Goal: Task Accomplishment & Management: Complete application form

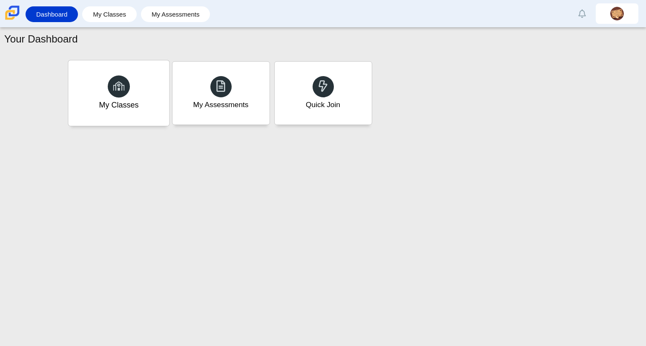
click at [141, 104] on div "My Classes" at bounding box center [118, 93] width 101 height 66
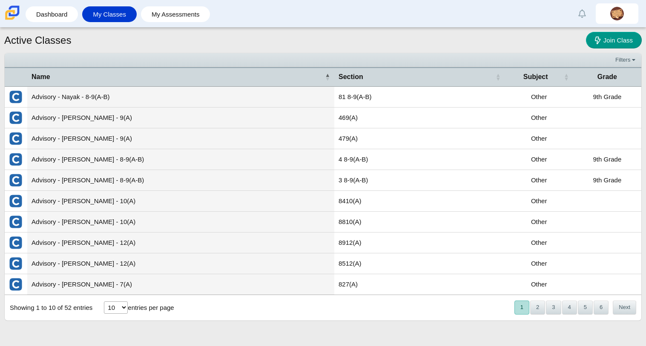
click at [76, 99] on td "Advisory - Nayak - 8-9(A-B)" at bounding box center [180, 97] width 307 height 21
click at [23, 119] on td at bounding box center [16, 118] width 23 height 21
click at [17, 118] on img "External class connected through Clever" at bounding box center [16, 118] width 14 height 14
click at [20, 123] on img "External class connected through Clever" at bounding box center [16, 118] width 14 height 14
click at [11, 155] on img "External class connected through Clever" at bounding box center [16, 160] width 14 height 14
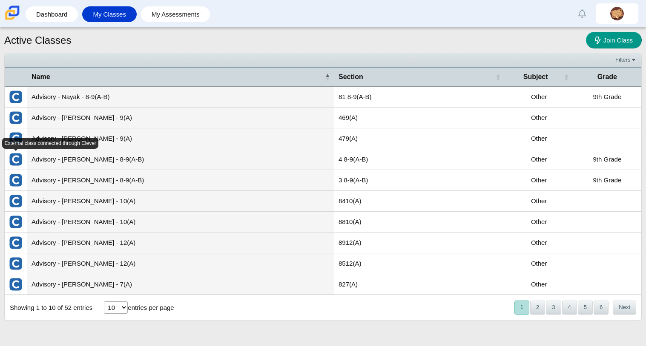
click at [13, 171] on td at bounding box center [16, 180] width 23 height 21
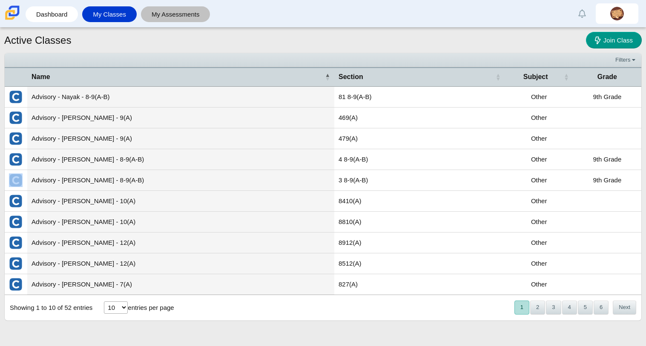
click at [166, 17] on link "My Assessments" at bounding box center [175, 14] width 61 height 16
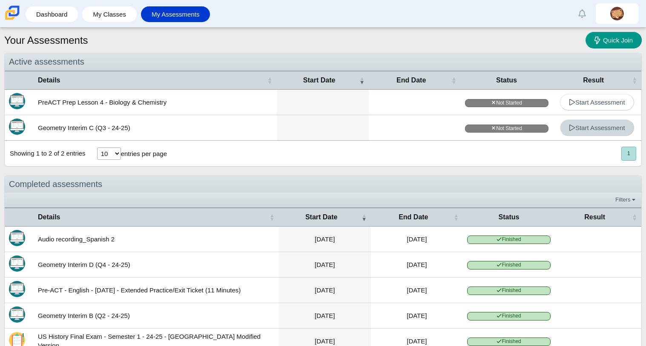
click at [588, 126] on span "Start Assessment" at bounding box center [597, 127] width 56 height 7
click at [625, 95] on link "Start Assessment" at bounding box center [597, 102] width 74 height 17
click at [52, 19] on link "Dashboard" at bounding box center [52, 14] width 44 height 16
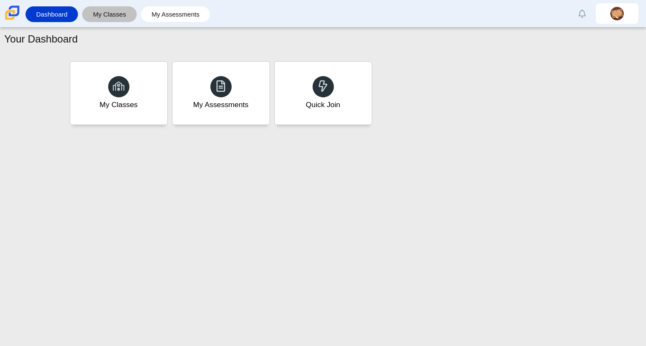
click at [102, 16] on link "My Classes" at bounding box center [109, 14] width 46 height 16
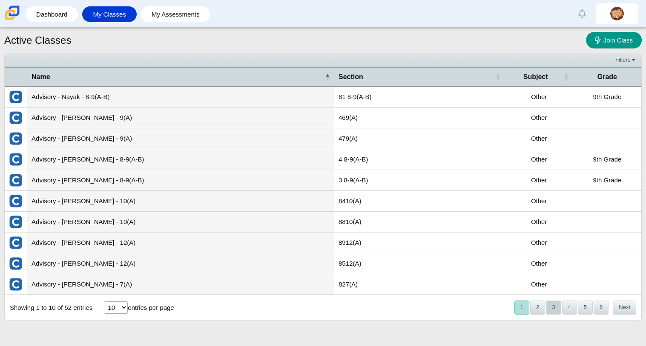
click at [551, 308] on button "3" at bounding box center [553, 308] width 15 height 14
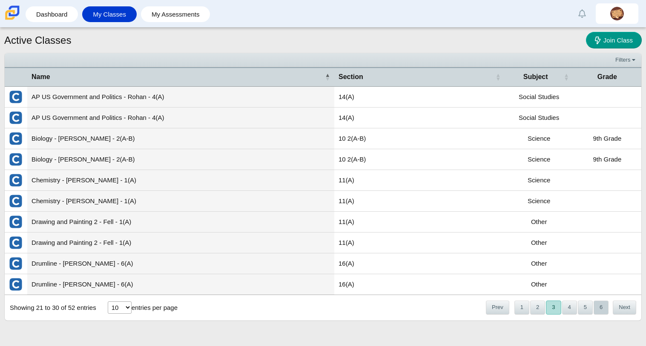
click at [600, 313] on button "6" at bounding box center [600, 308] width 15 height 14
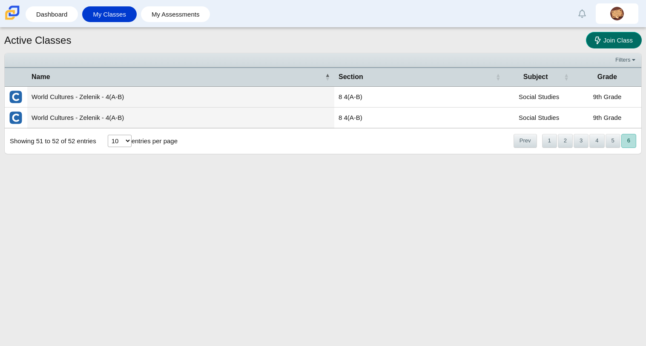
click at [614, 40] on span "Join Class" at bounding box center [617, 40] width 29 height 7
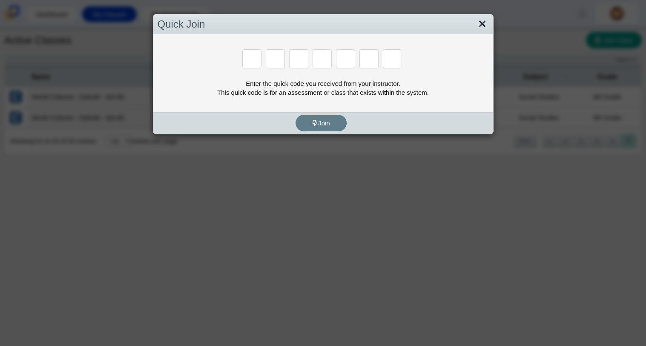
click at [482, 20] on link "Close" at bounding box center [481, 24] width 13 height 14
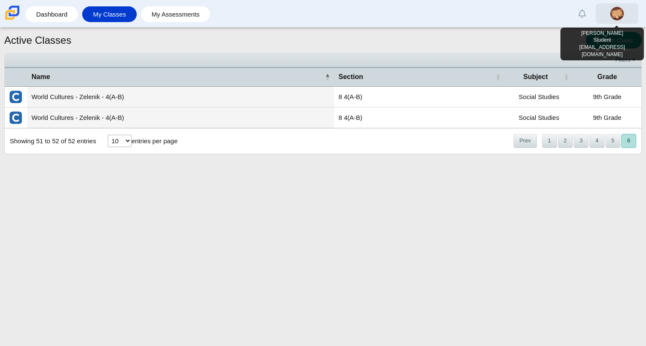
click at [619, 7] on link at bounding box center [616, 13] width 43 height 20
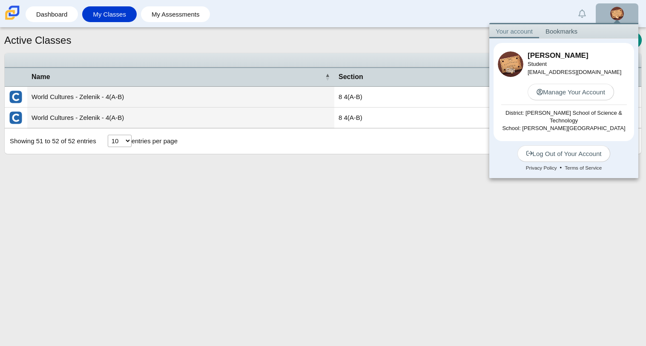
click at [517, 66] on div "Edit" at bounding box center [510, 70] width 26 height 13
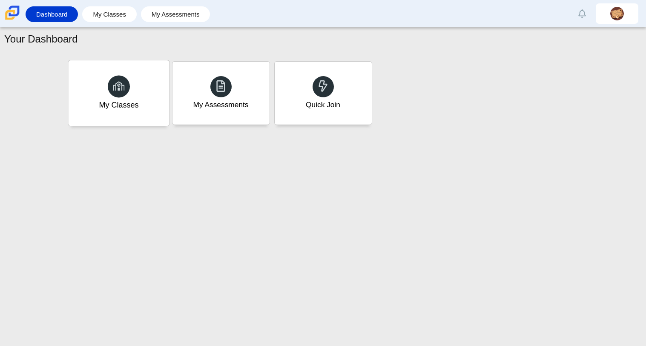
click at [134, 106] on div "My Classes" at bounding box center [119, 105] width 40 height 11
